Goal: Task Accomplishment & Management: Complete application form

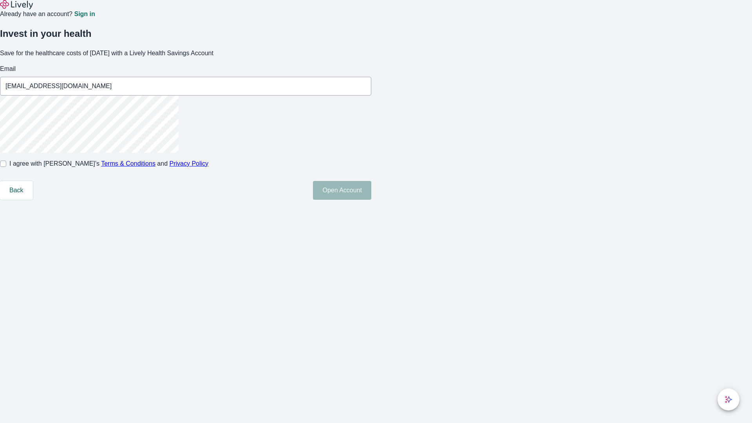
click at [6, 167] on input "I agree with Lively’s Terms & Conditions and Privacy Policy" at bounding box center [3, 164] width 6 height 6
checkbox input "true"
click at [371, 200] on button "Open Account" at bounding box center [342, 190] width 58 height 19
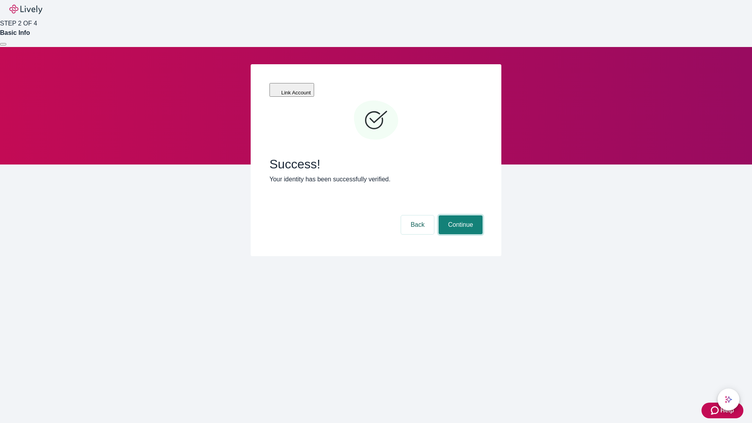
click at [459, 215] on button "Continue" at bounding box center [461, 224] width 44 height 19
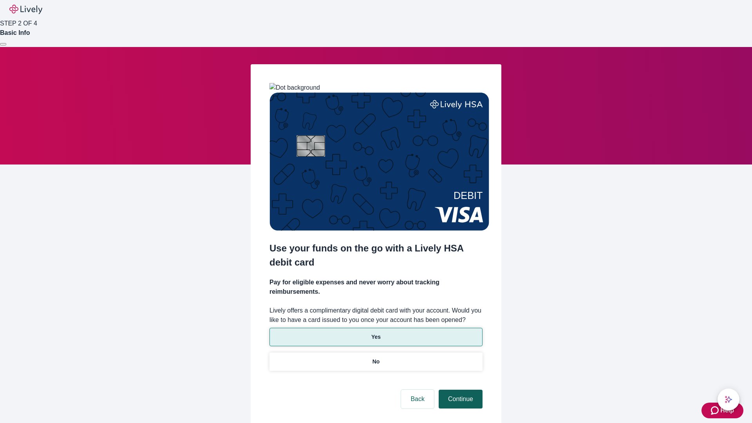
click at [376, 333] on p "Yes" at bounding box center [375, 337] width 9 height 8
click at [459, 390] on button "Continue" at bounding box center [461, 399] width 44 height 19
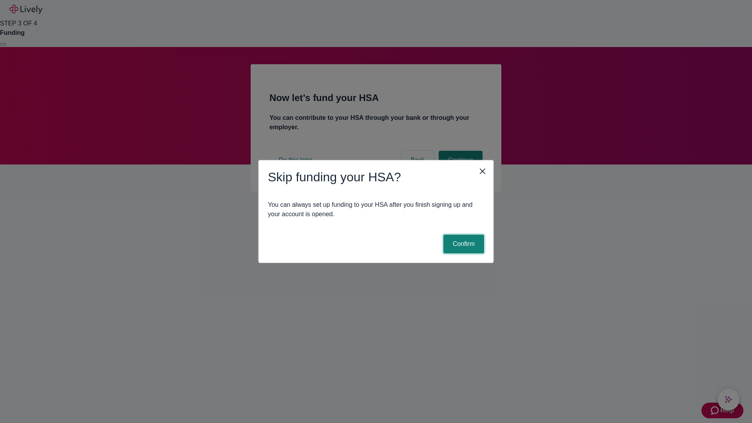
click at [462, 244] on button "Confirm" at bounding box center [463, 244] width 41 height 19
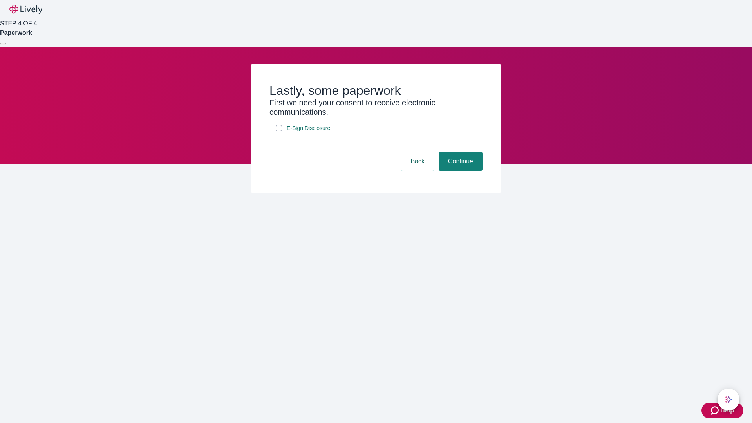
click at [279, 131] on input "E-Sign Disclosure" at bounding box center [279, 128] width 6 height 6
checkbox input "true"
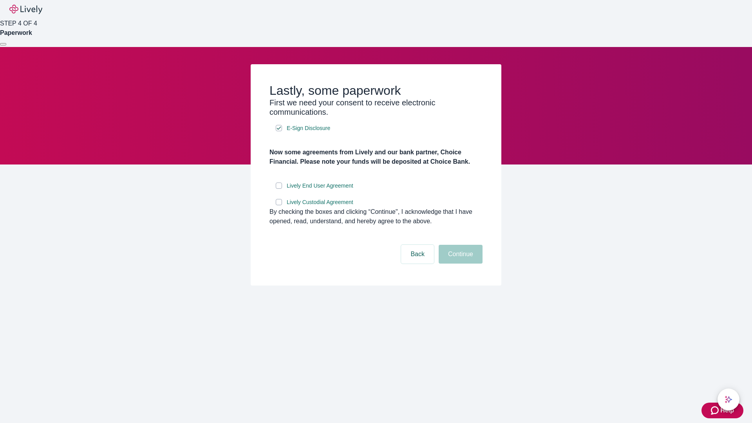
click at [279, 189] on input "Lively End User Agreement" at bounding box center [279, 185] width 6 height 6
checkbox input "true"
click at [279, 205] on input "Lively Custodial Agreement" at bounding box center [279, 202] width 6 height 6
checkbox input "true"
click at [459, 264] on button "Continue" at bounding box center [461, 254] width 44 height 19
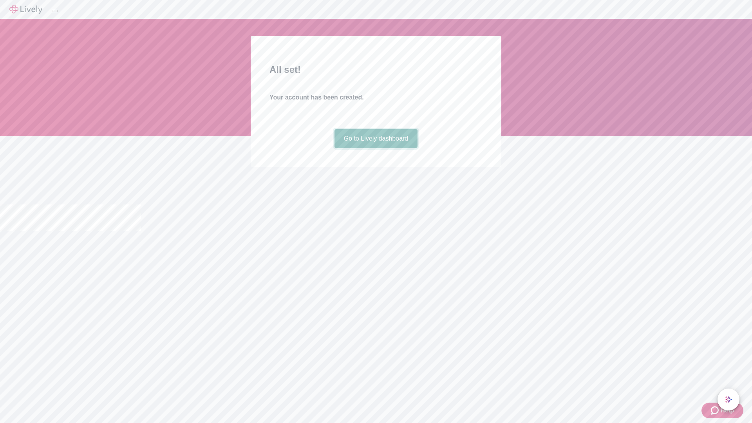
click at [376, 148] on link "Go to Lively dashboard" at bounding box center [375, 138] width 83 height 19
